Goal: Information Seeking & Learning: Compare options

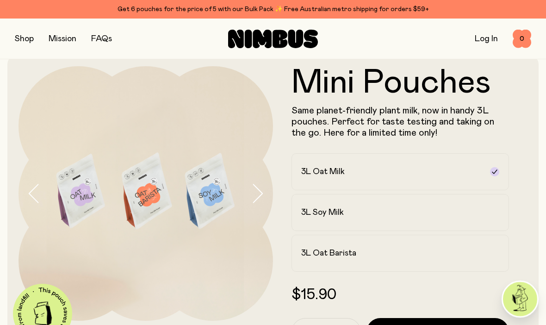
scroll to position [11, 0]
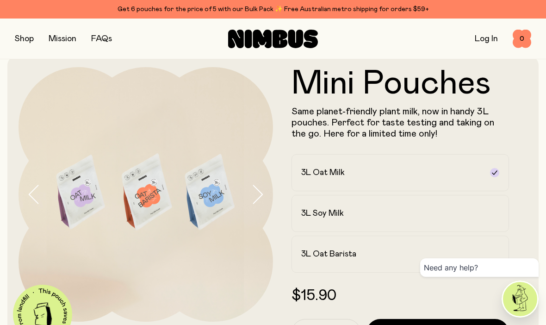
click at [29, 40] on button "button" at bounding box center [24, 38] width 19 height 13
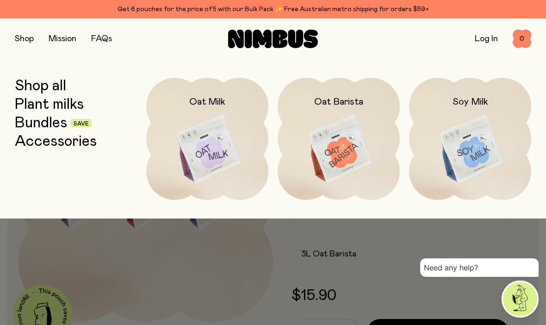
click at [47, 121] on link "Bundles" at bounding box center [41, 123] width 52 height 17
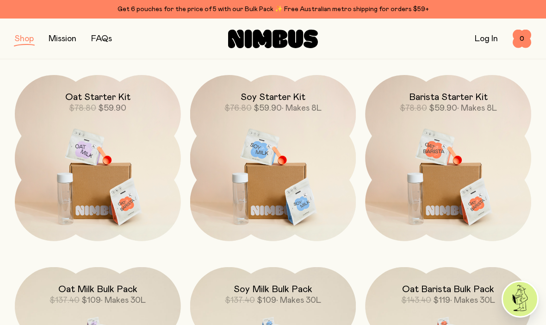
scroll to position [110, 0]
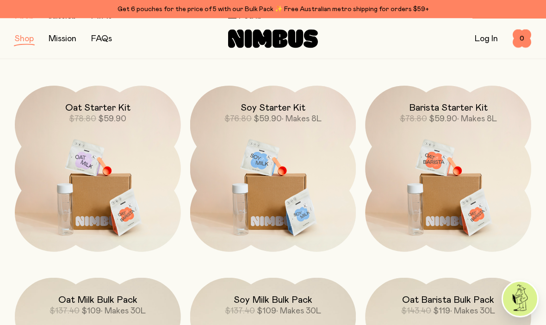
click at [327, 190] on img at bounding box center [273, 183] width 166 height 195
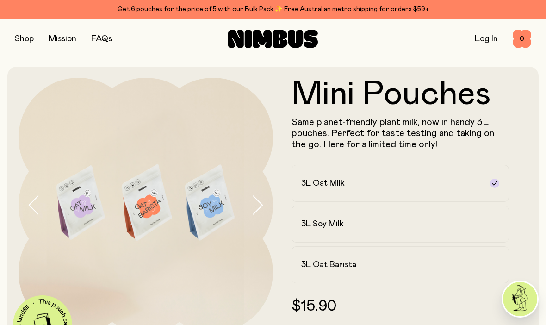
scroll to position [17, 0]
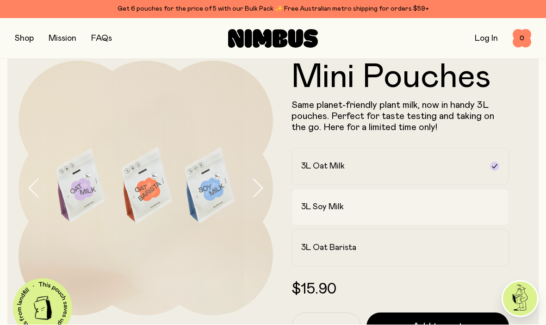
click at [466, 201] on label "3L Soy Milk" at bounding box center [401, 207] width 218 height 37
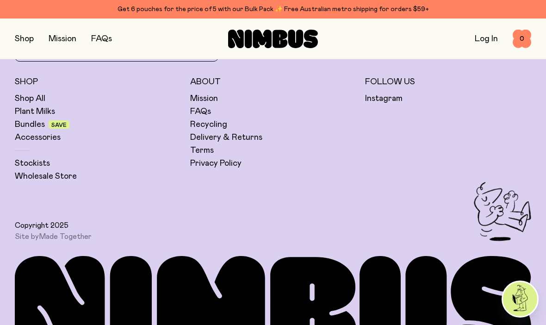
scroll to position [898, 0]
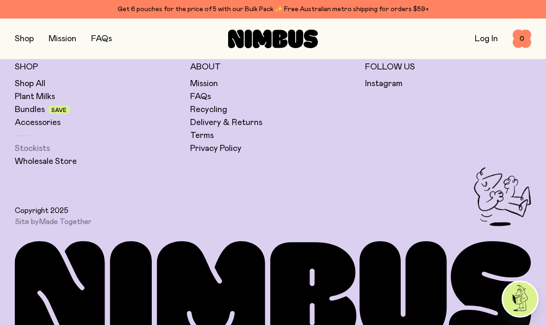
click at [37, 147] on link "Stockists" at bounding box center [32, 148] width 35 height 11
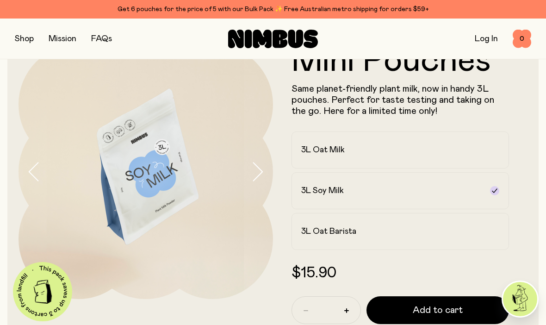
scroll to position [0, 0]
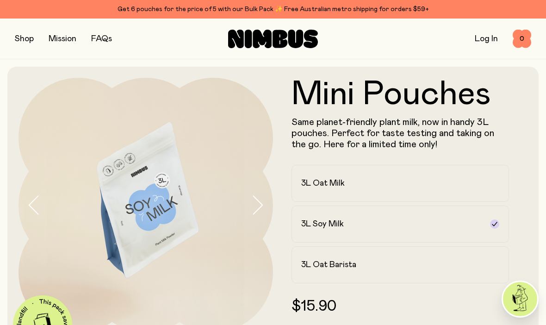
click at [23, 38] on button "button" at bounding box center [24, 38] width 19 height 13
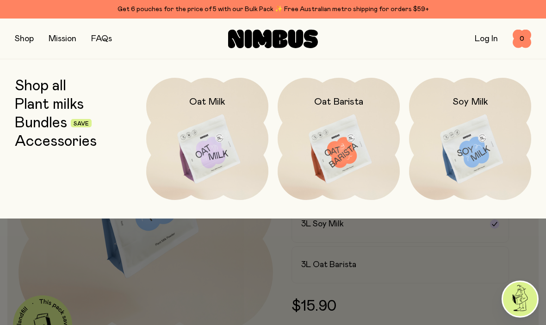
click at [31, 118] on link "Bundles" at bounding box center [41, 123] width 52 height 17
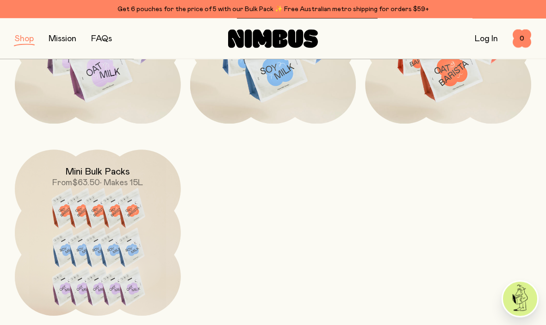
scroll to position [431, 0]
click at [80, 221] on img at bounding box center [98, 253] width 166 height 207
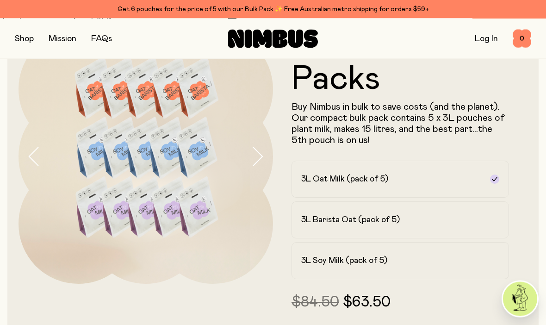
scroll to position [52, 0]
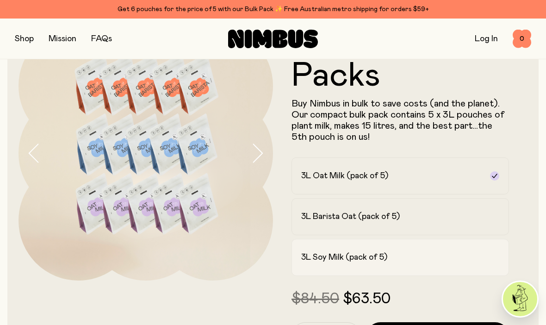
click at [456, 253] on div "3L Soy Milk (pack of 5)" at bounding box center [392, 257] width 182 height 11
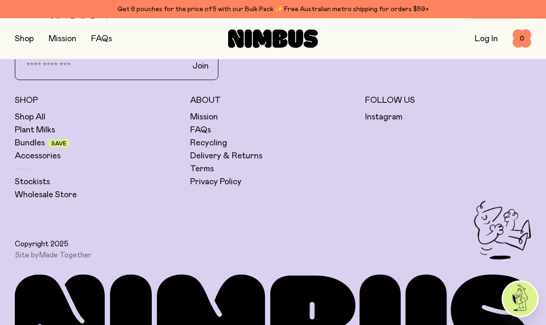
scroll to position [909, 0]
click at [250, 157] on link "Delivery & Returns" at bounding box center [226, 155] width 72 height 11
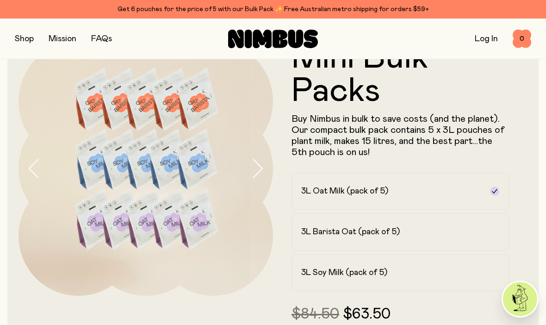
scroll to position [35, 0]
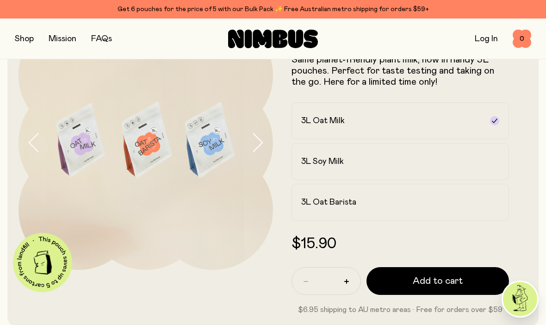
scroll to position [63, 0]
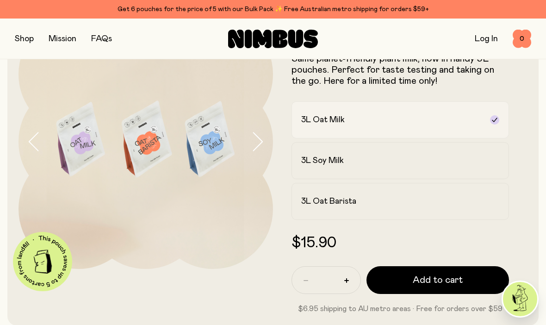
click at [495, 120] on icon at bounding box center [494, 120] width 5 height 4
click at [489, 165] on label "3L Soy Milk" at bounding box center [401, 160] width 218 height 37
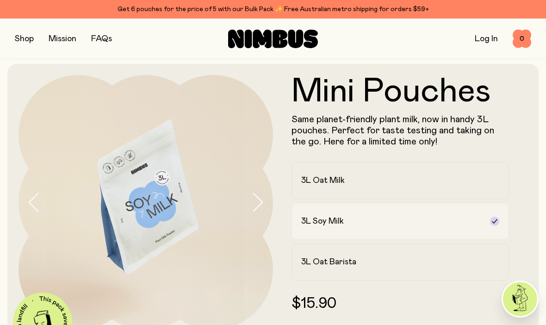
scroll to position [0, 0]
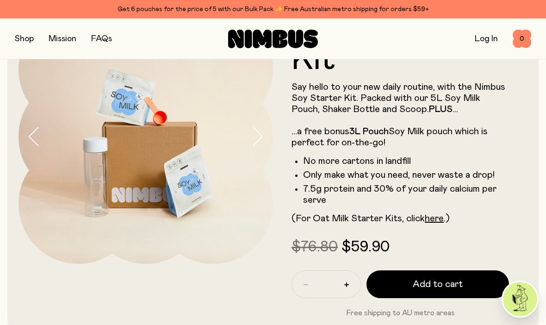
scroll to position [63, 0]
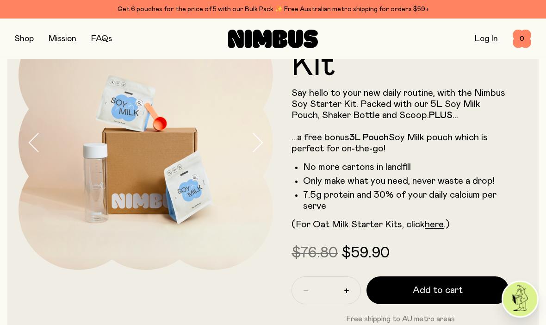
click at [25, 39] on button "button" at bounding box center [24, 38] width 19 height 13
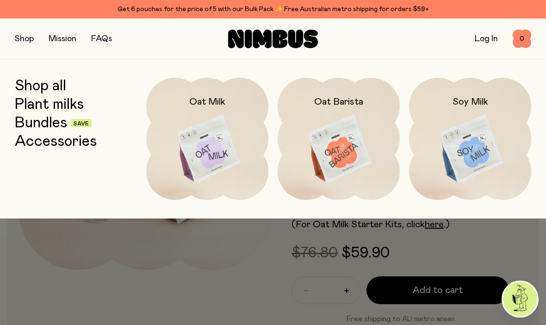
click at [38, 126] on link "Bundles" at bounding box center [41, 123] width 52 height 17
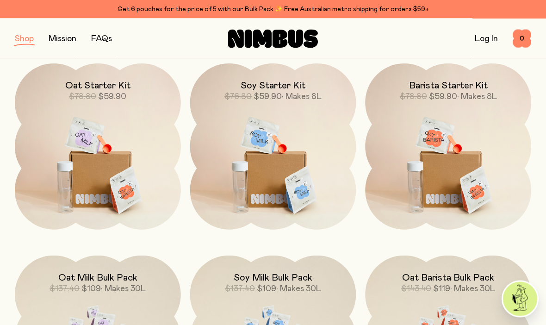
scroll to position [133, 0]
click at [322, 193] on img at bounding box center [273, 160] width 166 height 195
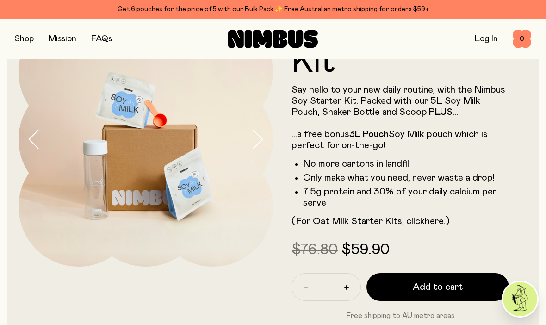
scroll to position [59, 0]
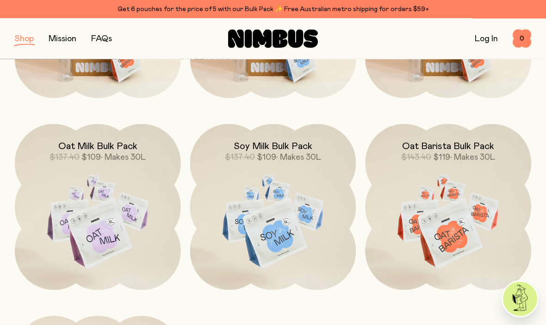
scroll to position [265, 0]
click at [281, 238] on img at bounding box center [273, 221] width 166 height 195
